Goal: Download file/media

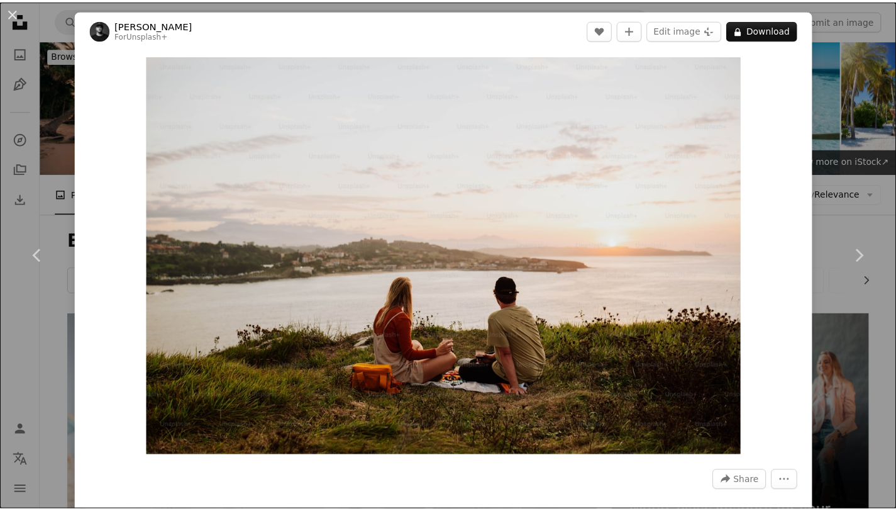
scroll to position [850, 0]
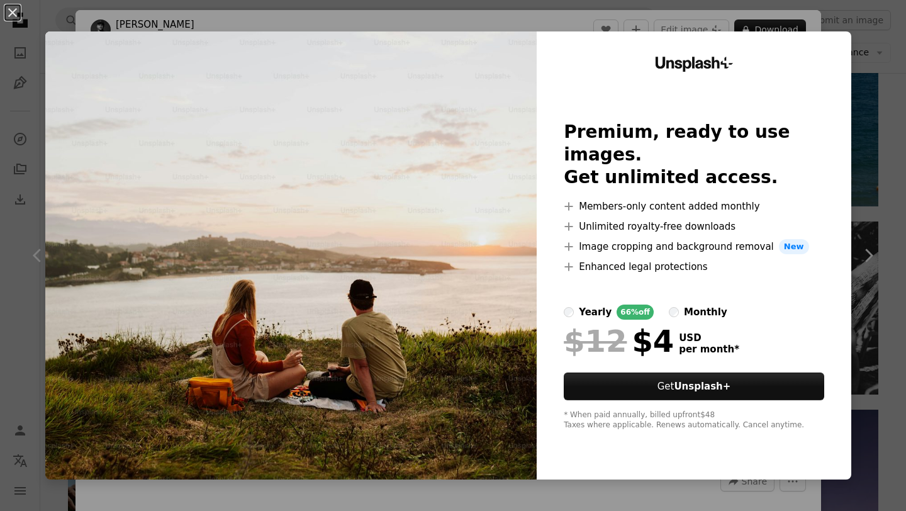
click at [860, 320] on div "An X shape Unsplash+ Premium, ready to use images. Get unlimited access. A plus…" at bounding box center [453, 255] width 906 height 511
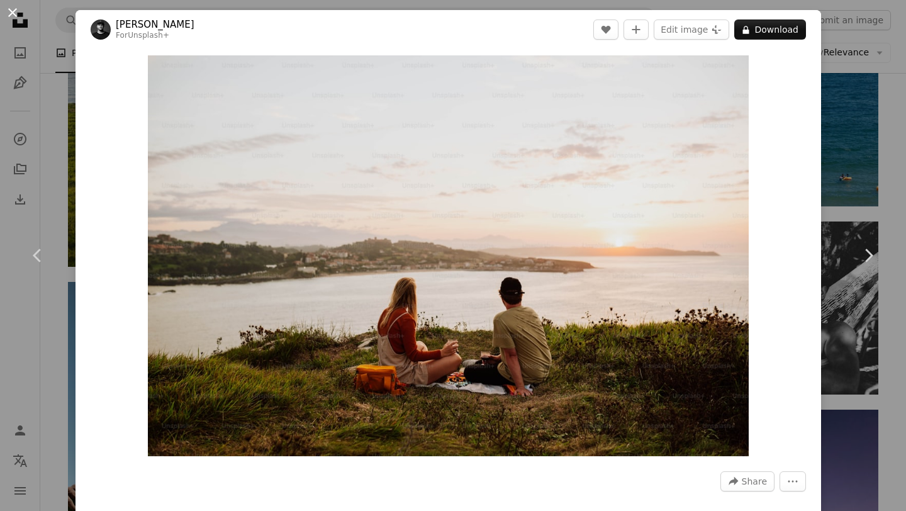
click at [13, 16] on button "An X shape" at bounding box center [12, 12] width 15 height 15
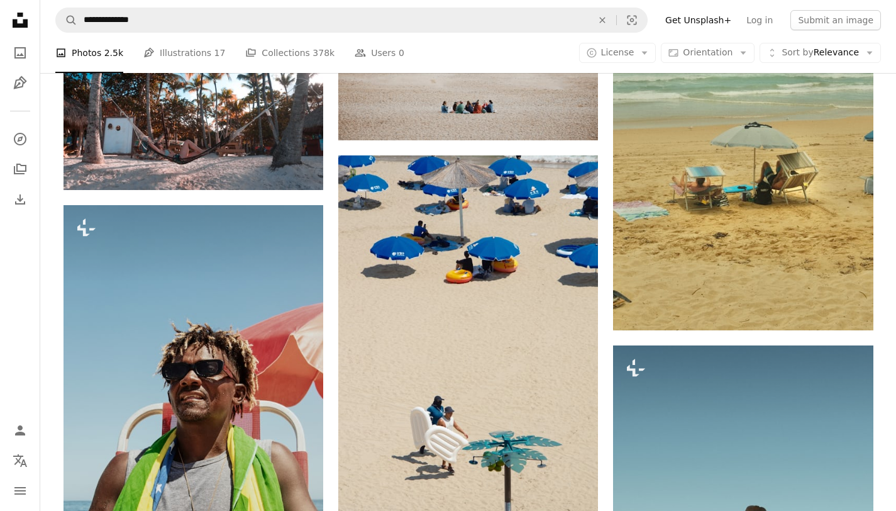
scroll to position [2041, 0]
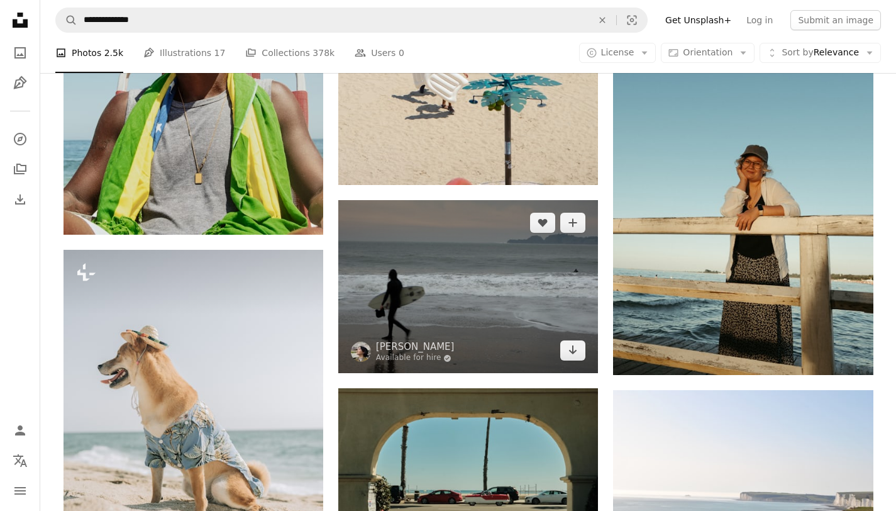
click at [443, 318] on img at bounding box center [468, 286] width 260 height 173
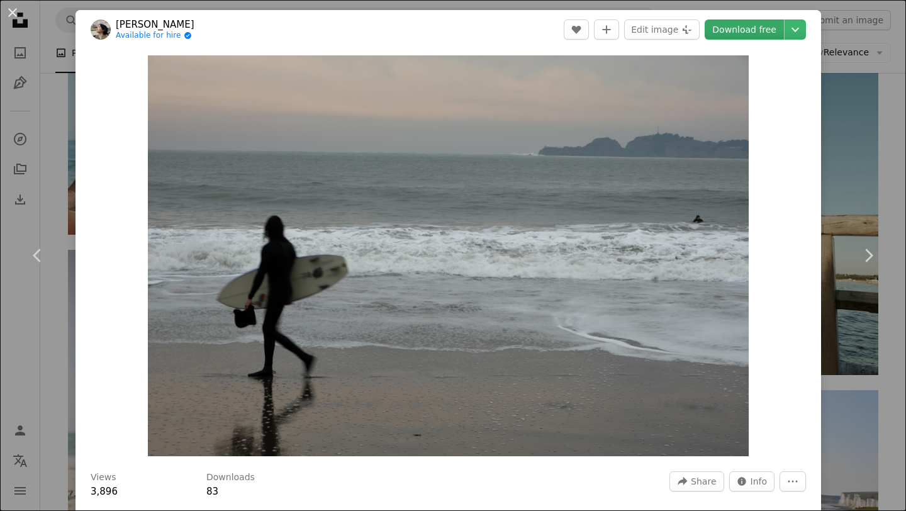
click at [725, 29] on link "Download free" at bounding box center [744, 30] width 79 height 20
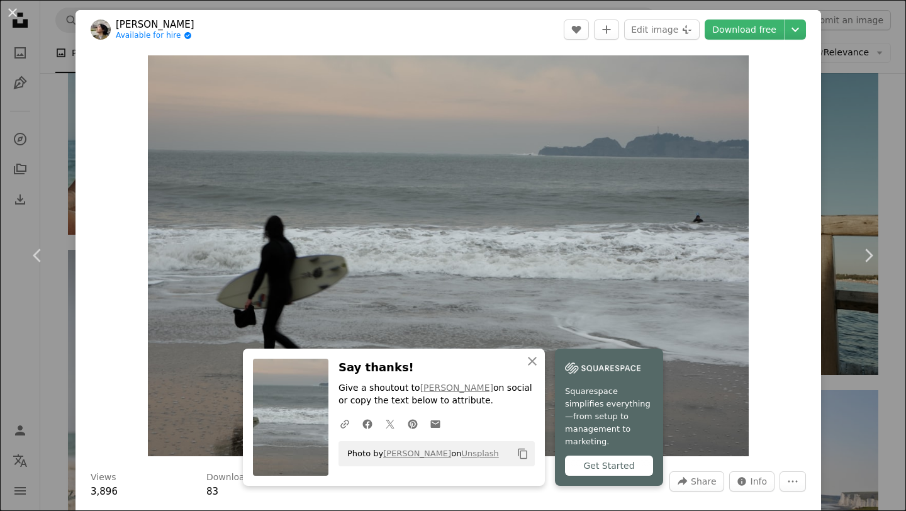
click at [842, 126] on div "An X shape Chevron left Chevron right An X shape Close Say thanks! Give a shout…" at bounding box center [453, 255] width 906 height 511
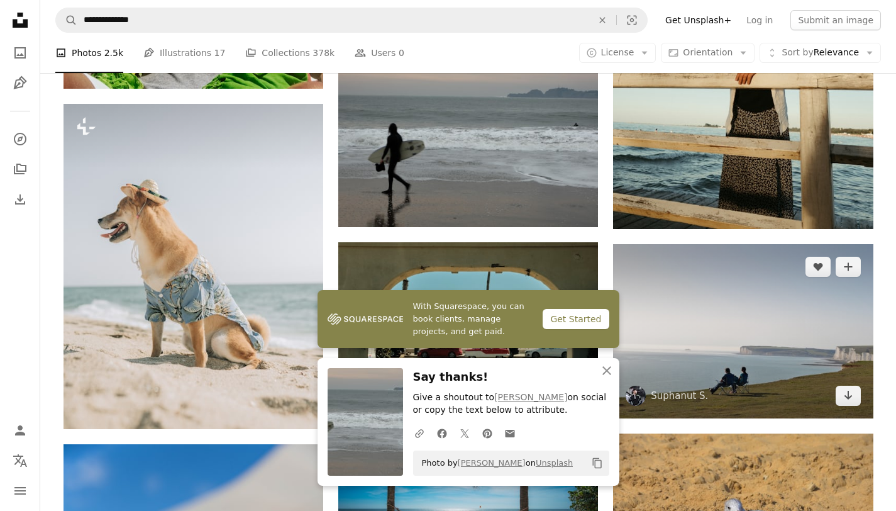
scroll to position [2201, 0]
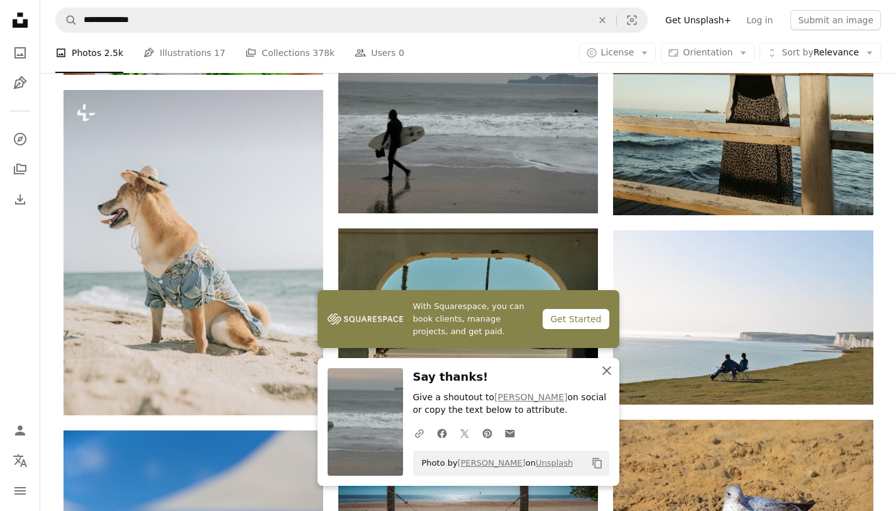
click at [608, 371] on icon "An X shape" at bounding box center [606, 370] width 15 height 15
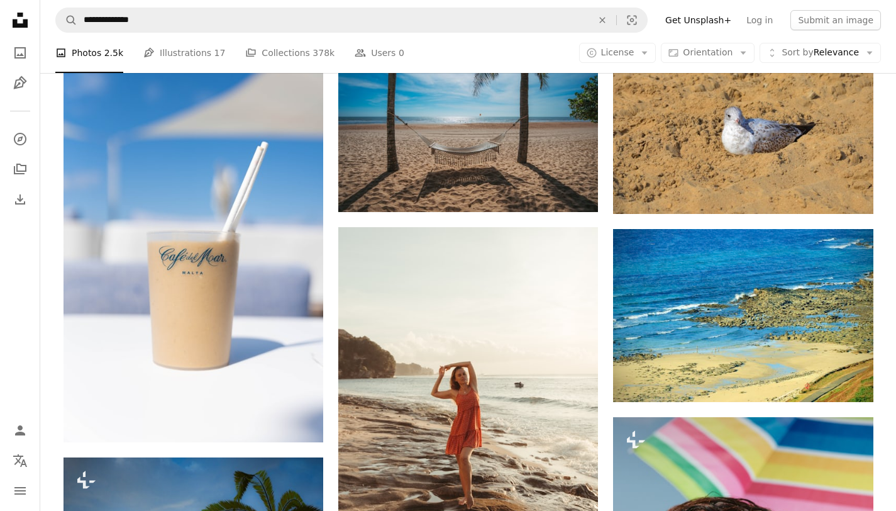
scroll to position [2600, 0]
